Goal: Task Accomplishment & Management: Manage account settings

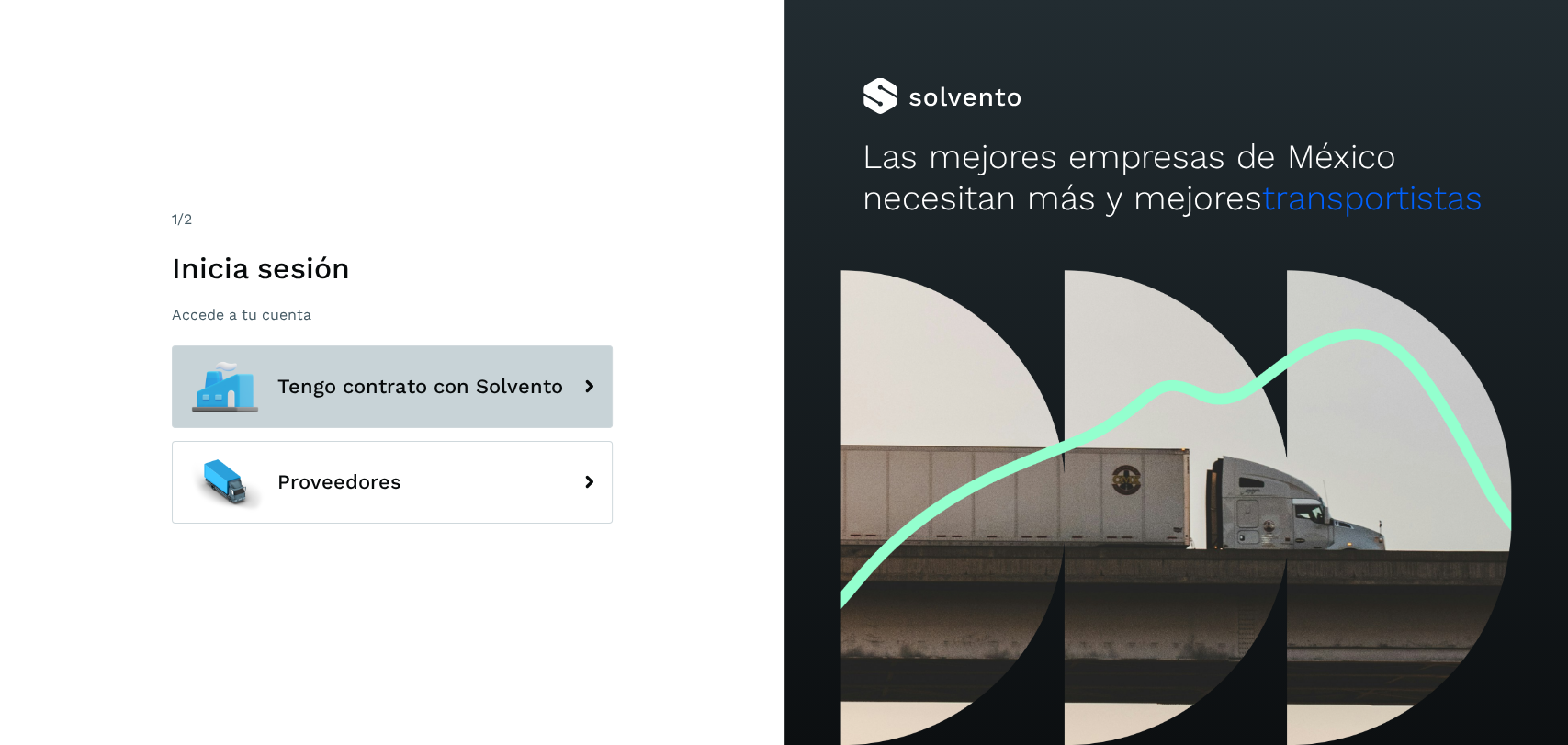
click at [461, 390] on span "Tengo contrato con Solvento" at bounding box center [420, 386] width 285 height 22
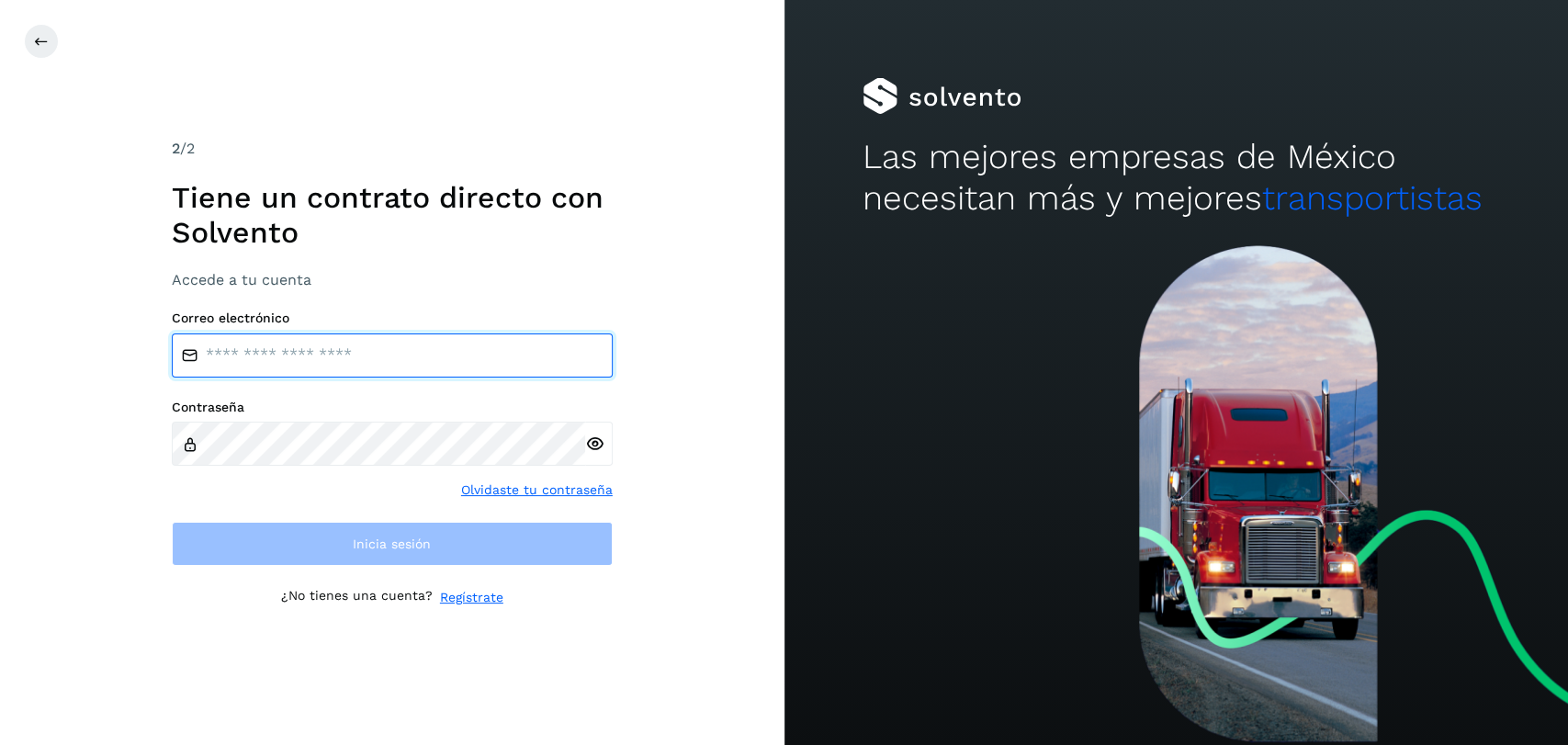
type input "**********"
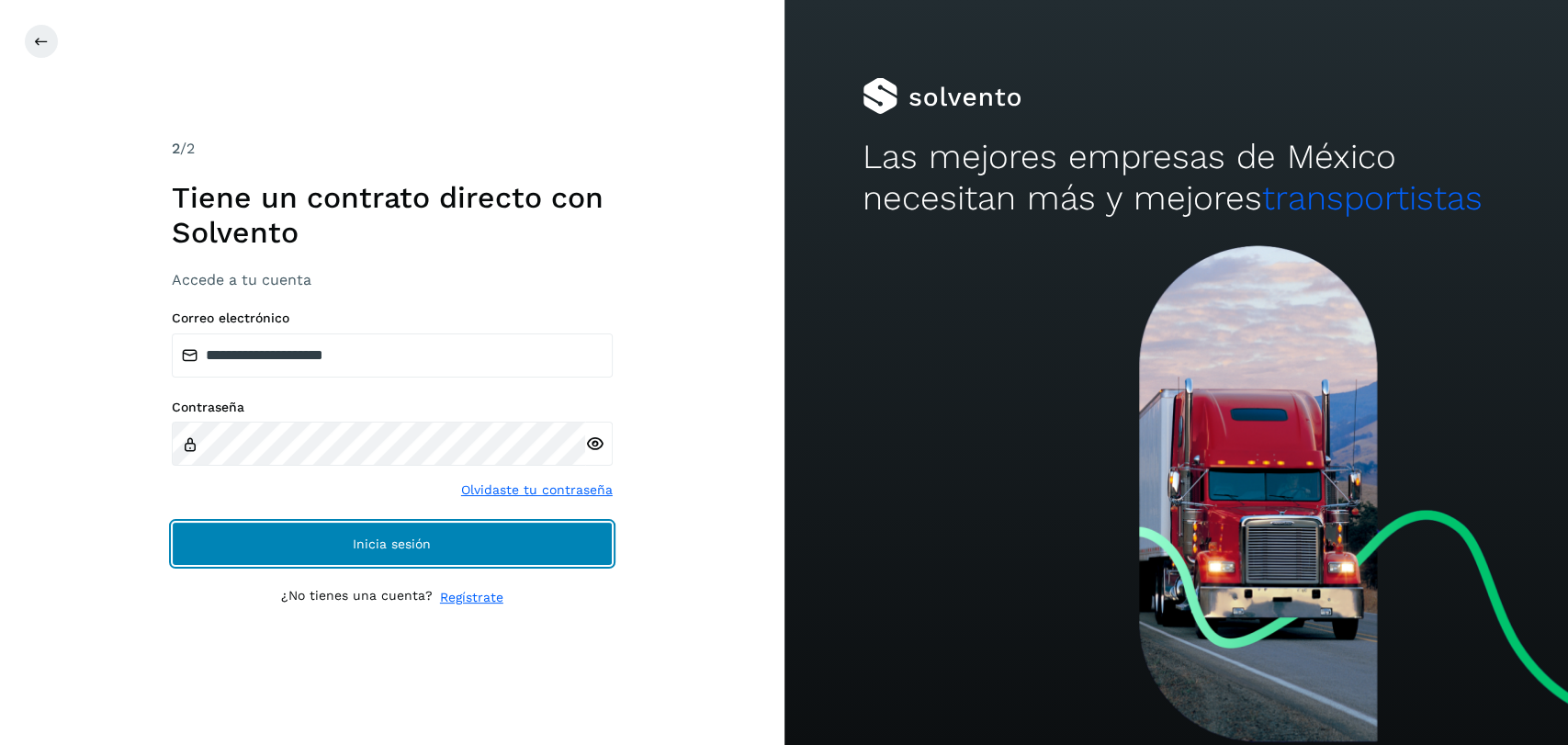
click at [343, 545] on button "Inicia sesión" at bounding box center [392, 543] width 441 height 44
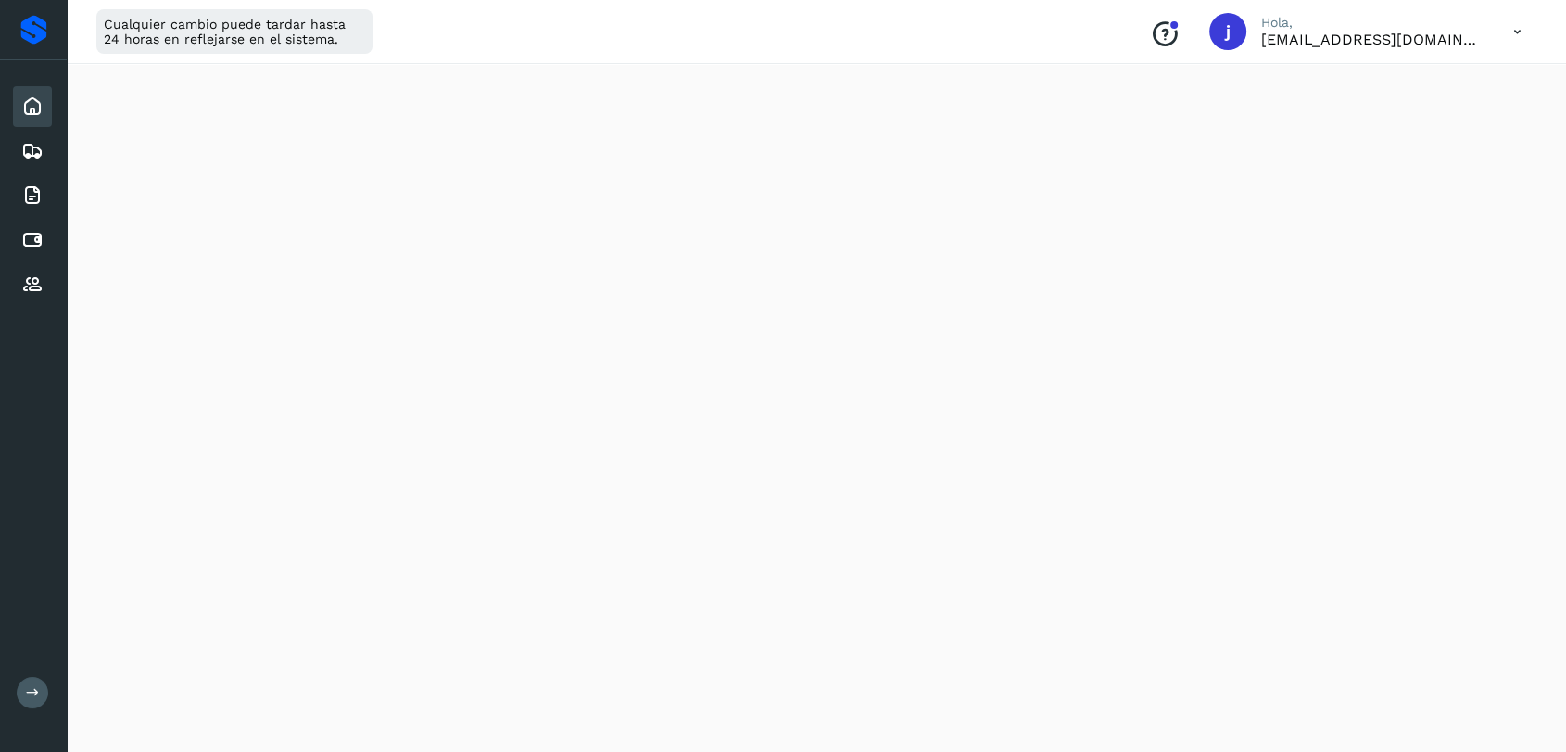
scroll to position [994, 0]
